Goal: Navigation & Orientation: Find specific page/section

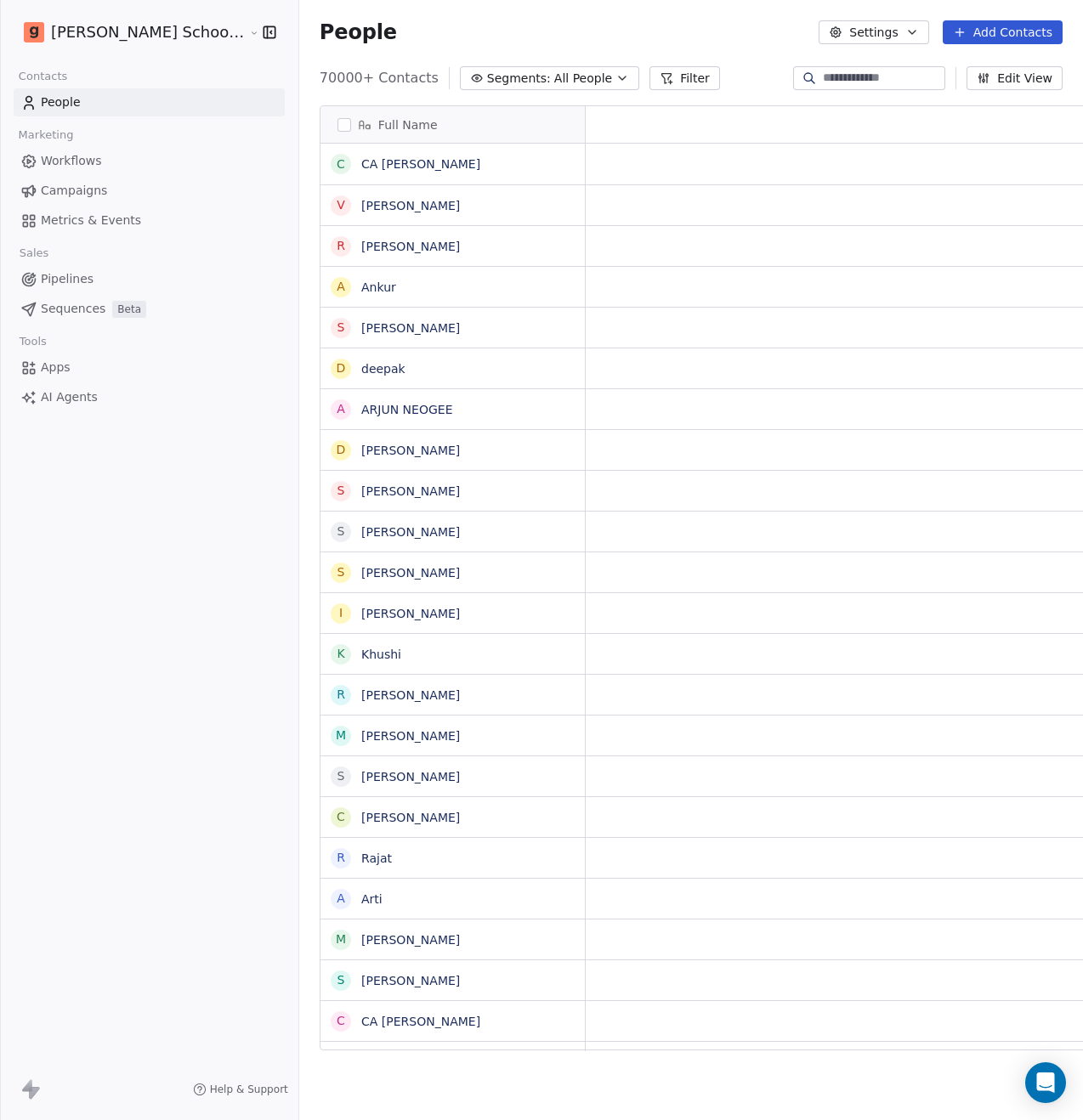
scroll to position [972, 826]
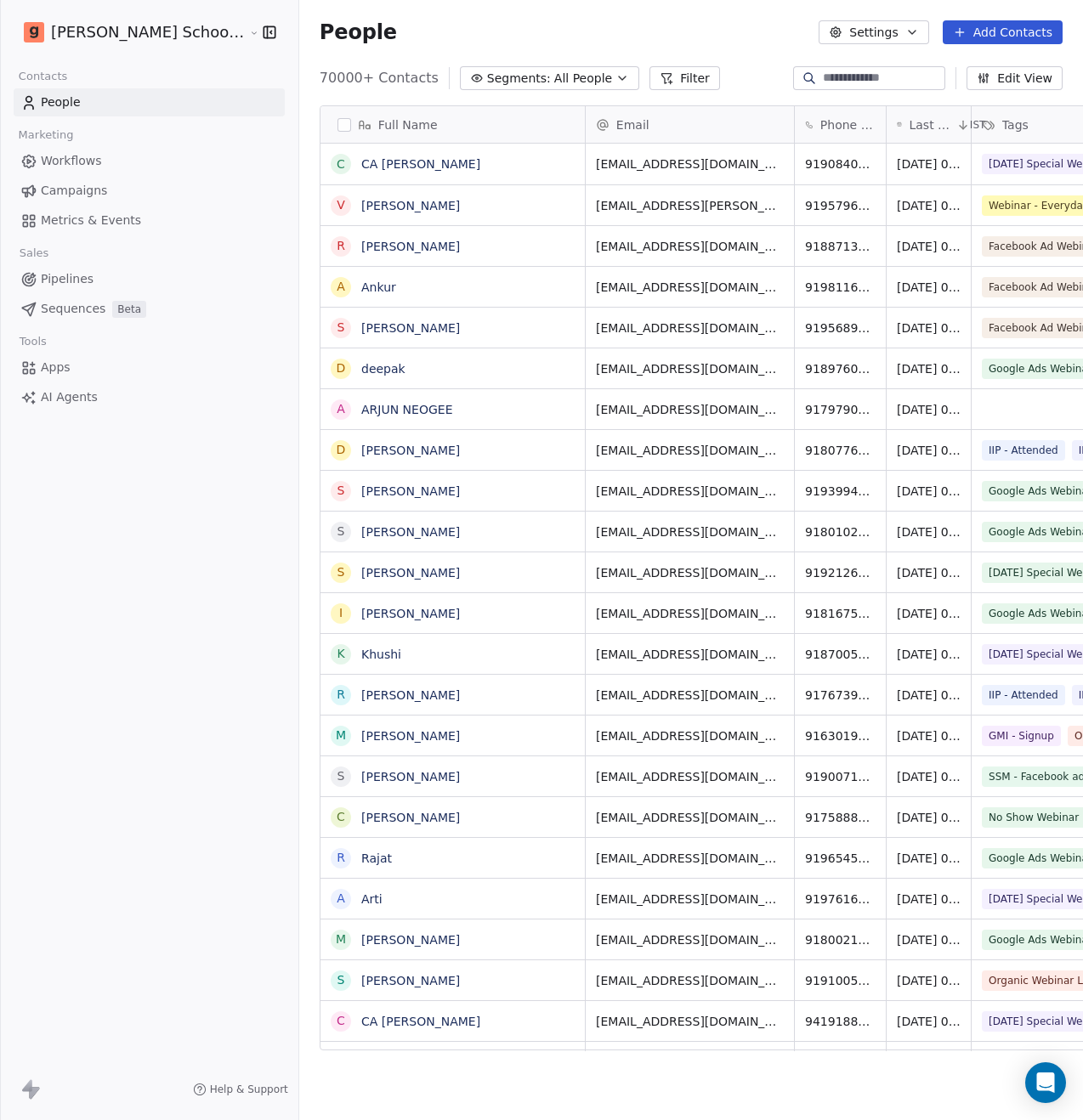
click at [94, 191] on span "Campaigns" at bounding box center [74, 191] width 67 height 18
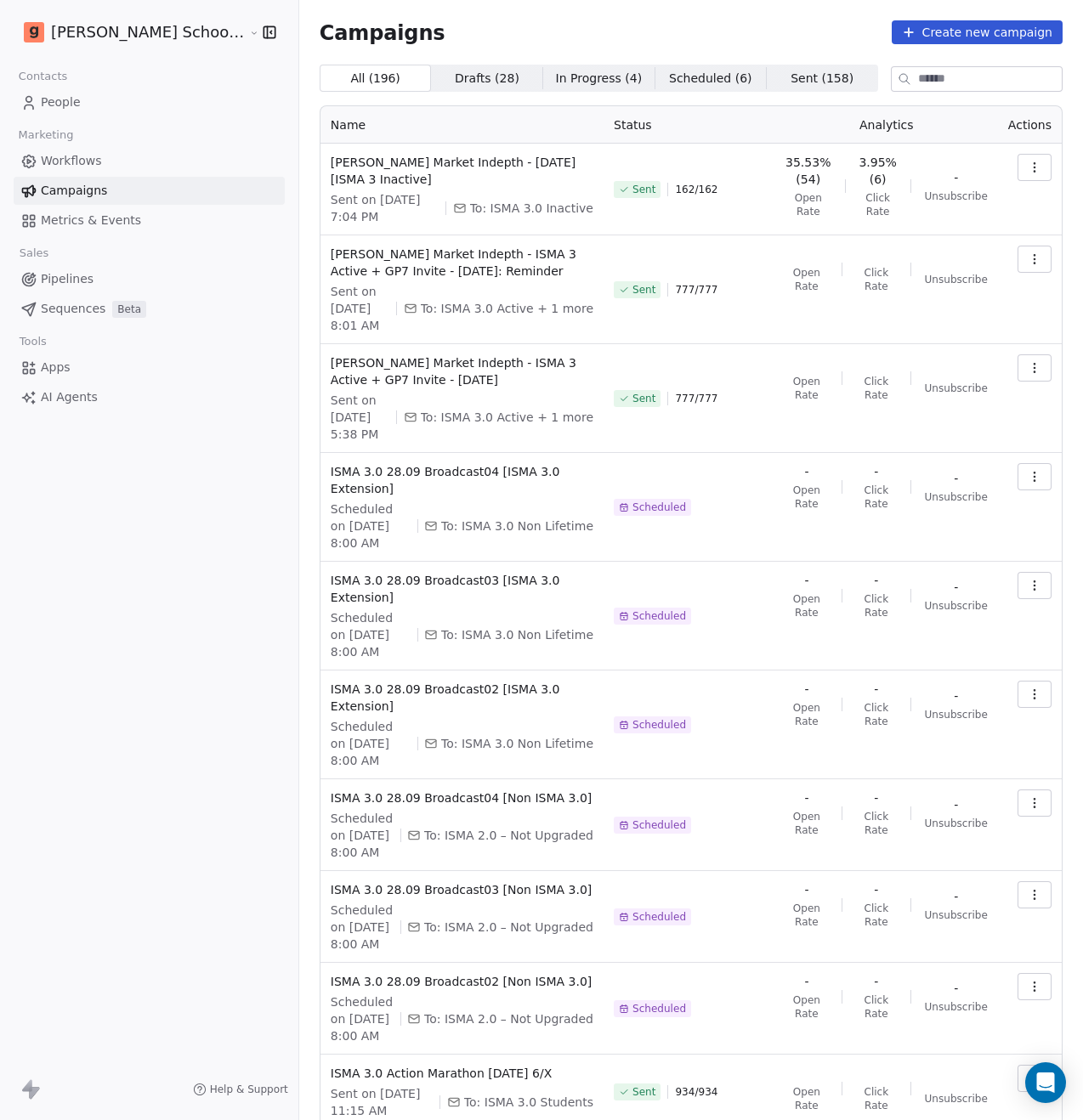
click at [96, 167] on span "Workflows" at bounding box center [72, 161] width 62 height 18
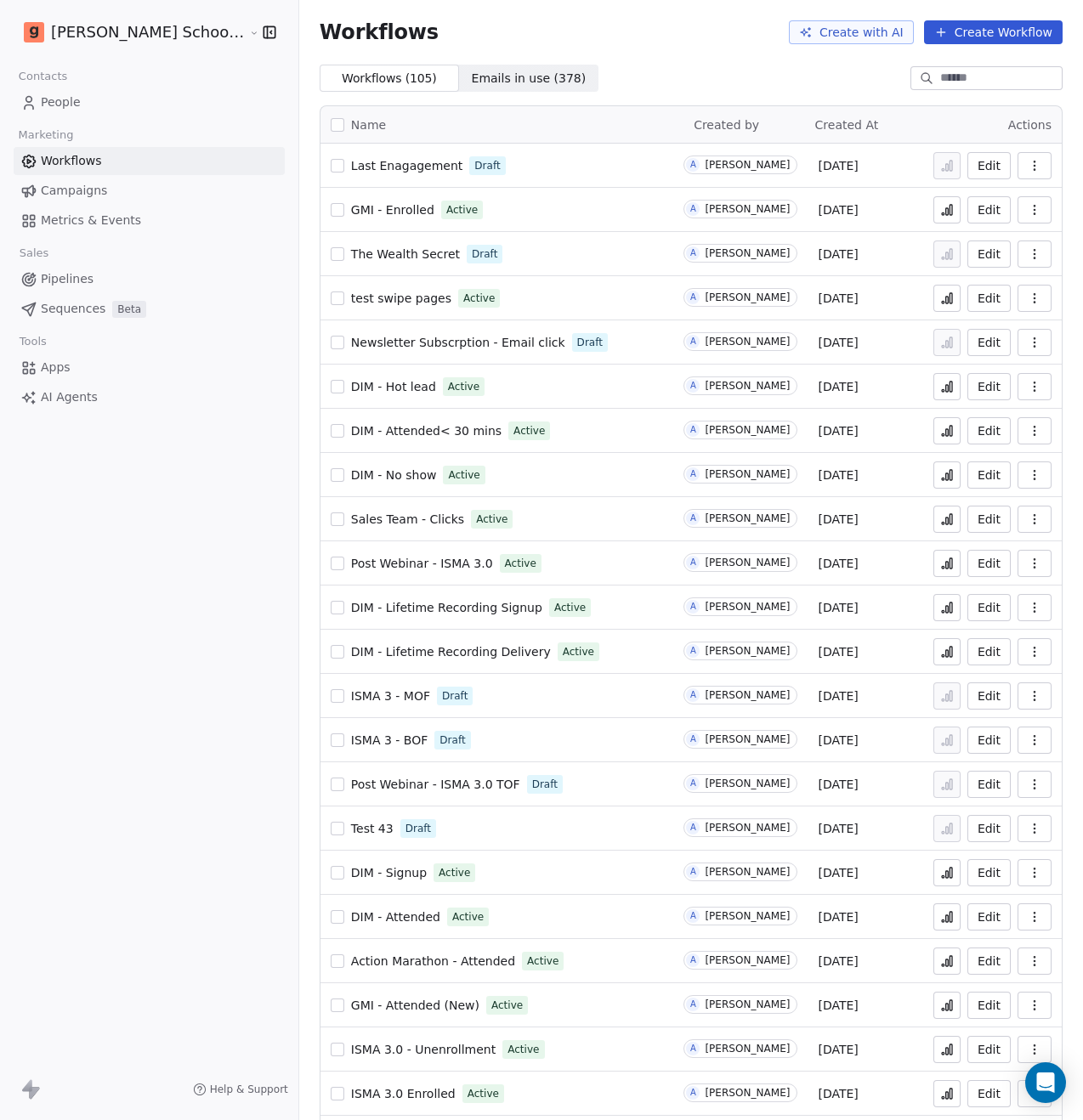
click at [940, 216] on icon at bounding box center [947, 210] width 14 height 14
click at [351, 213] on span "GMI - Enrolled" at bounding box center [392, 210] width 83 height 14
